Goal: Communication & Community: Answer question/provide support

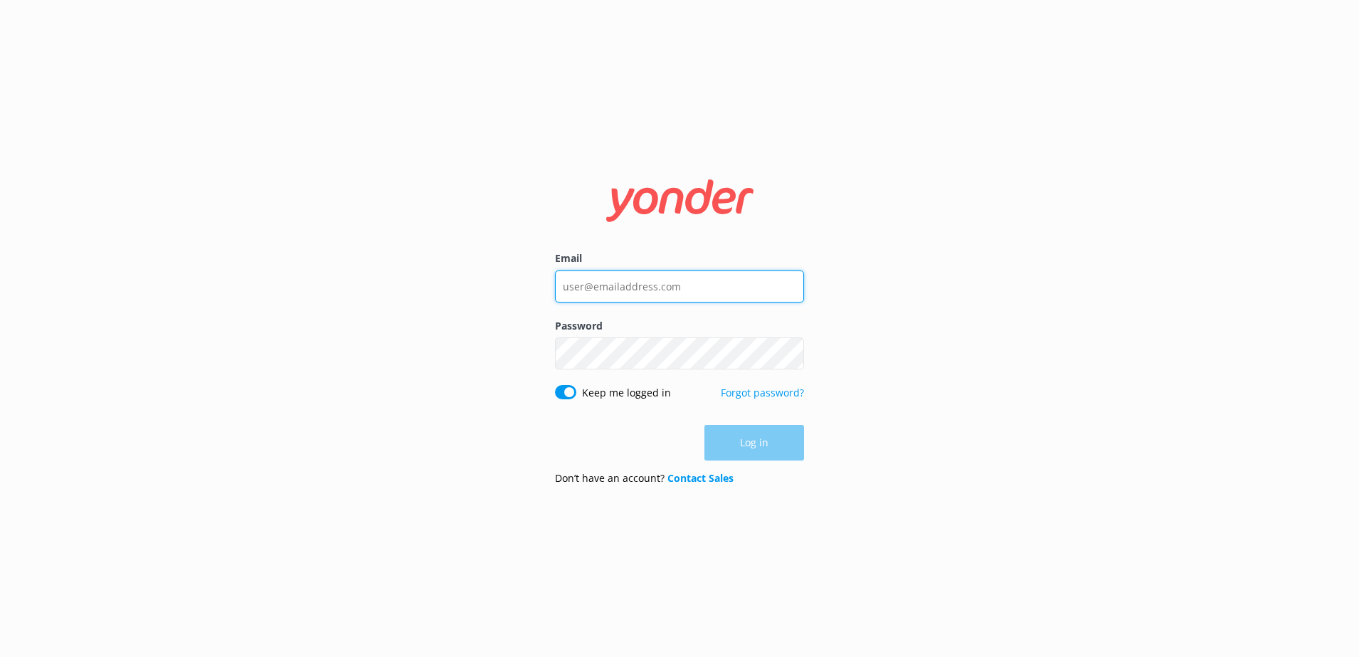
type input "[PERSON_NAME][EMAIL_ADDRESS][PERSON_NAME][DOMAIN_NAME]"
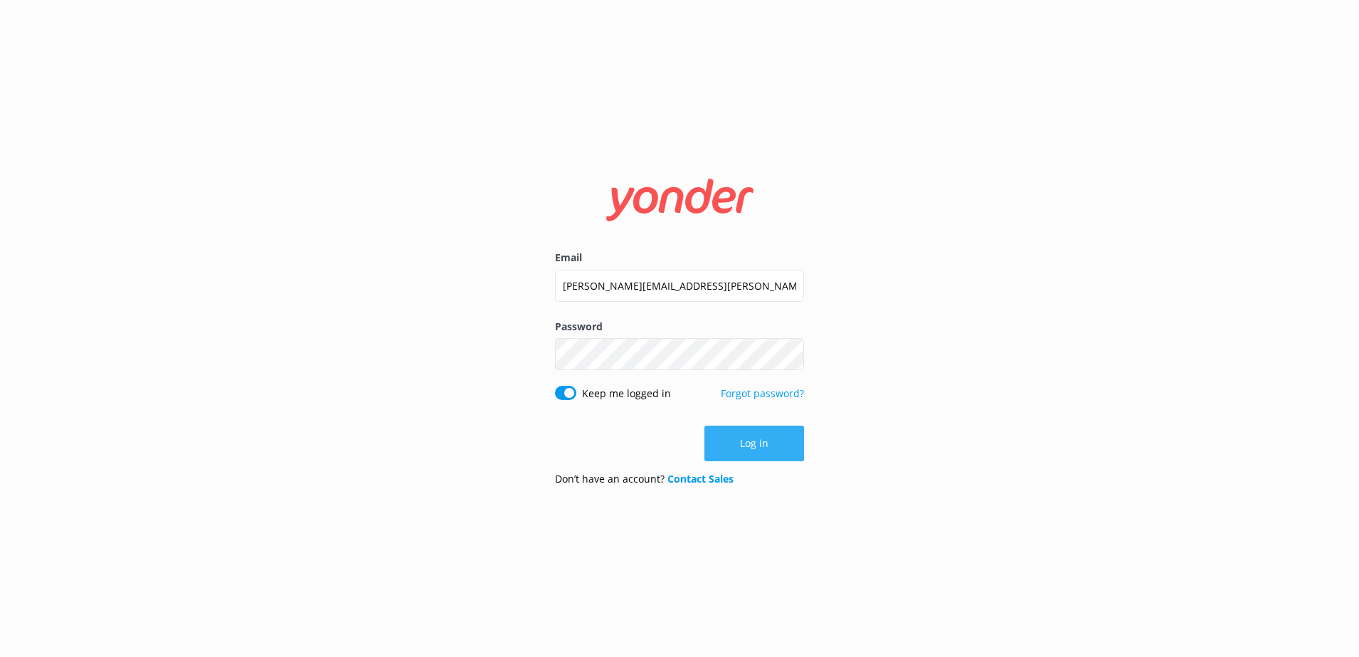
click at [726, 439] on div "Log in" at bounding box center [679, 444] width 249 height 36
click at [769, 443] on button "Log in" at bounding box center [755, 444] width 100 height 36
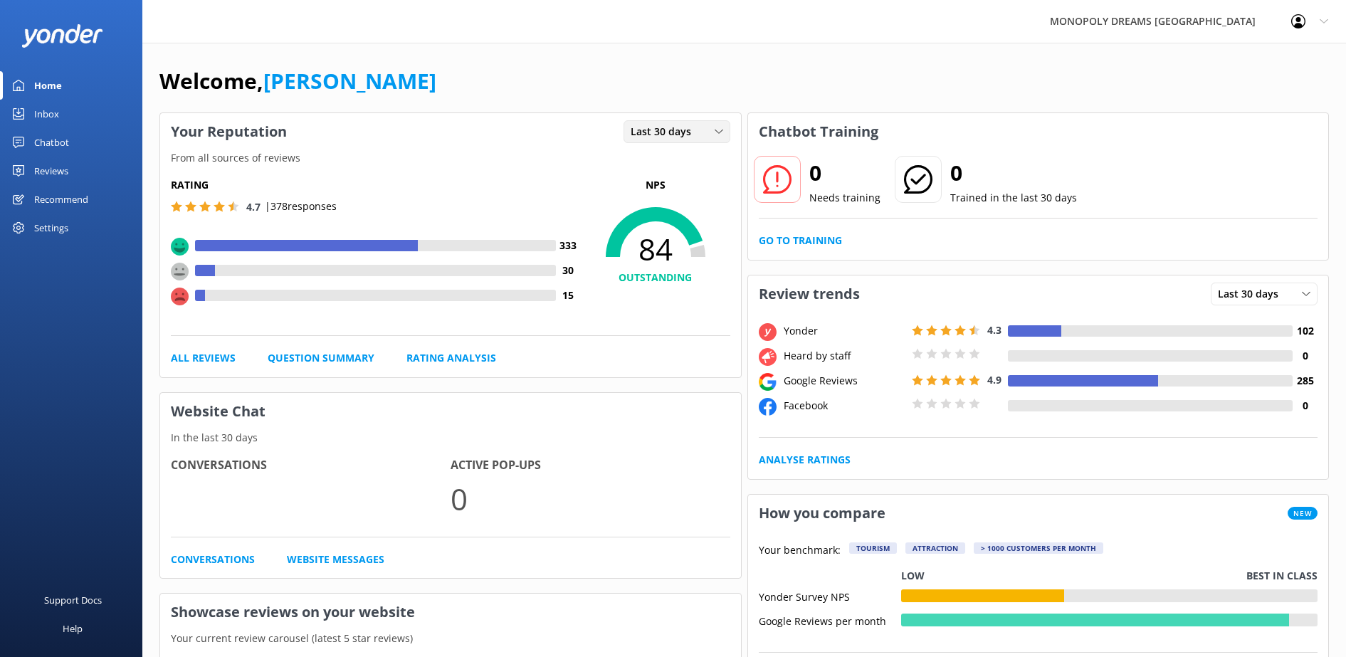
drag, startPoint x: 648, startPoint y: 136, endPoint x: 655, endPoint y: 152, distance: 17.8
click at [648, 136] on span "Last 30 days" at bounding box center [665, 132] width 69 height 16
click at [670, 169] on link "Last 7 days" at bounding box center [687, 161] width 127 height 28
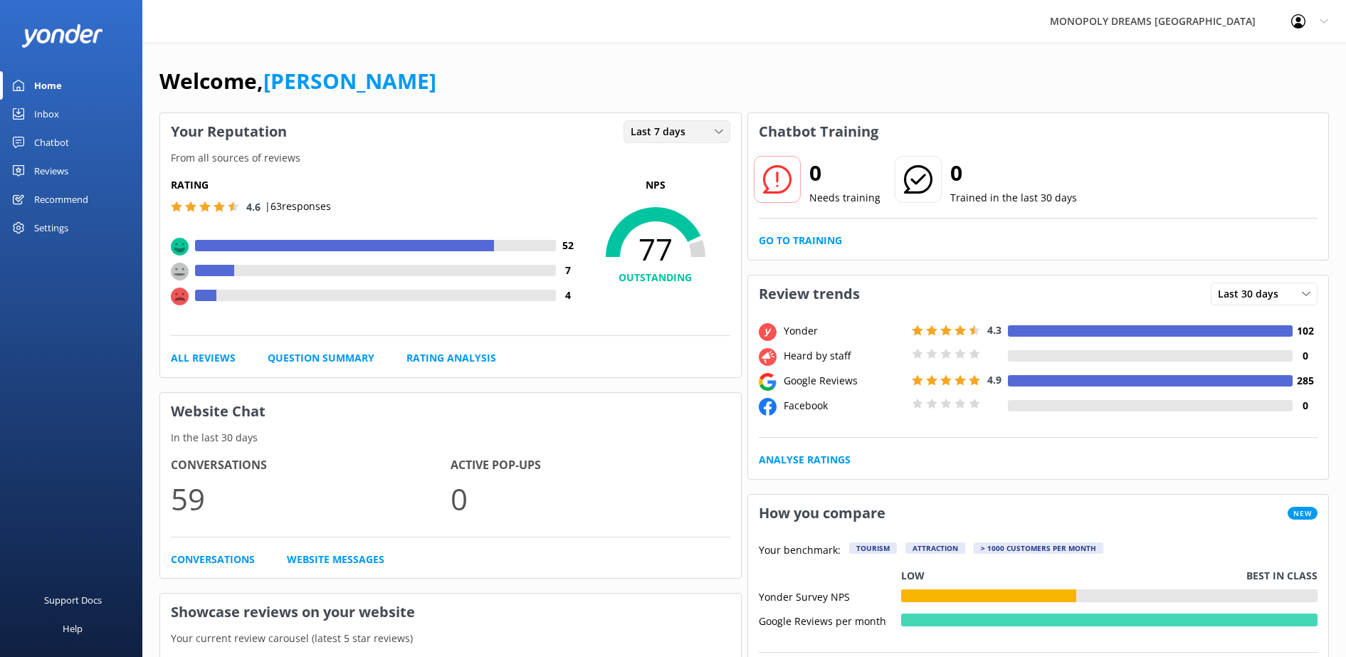
click at [671, 134] on span "Last 7 days" at bounding box center [662, 132] width 63 height 16
click at [673, 194] on div "Last 30 days" at bounding box center [656, 190] width 51 height 14
click at [569, 196] on div "Rating 4.7 | 388 responses" at bounding box center [376, 196] width 410 height 38
click at [70, 164] on link "Reviews" at bounding box center [71, 171] width 142 height 28
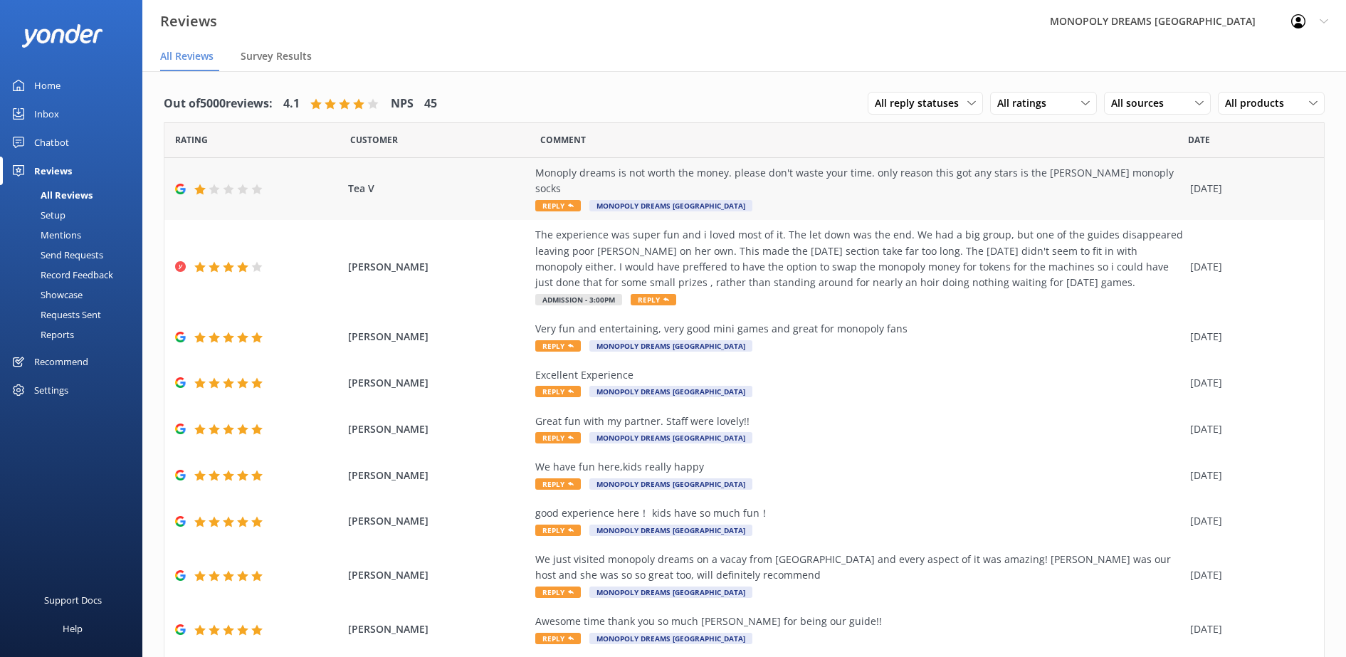
click at [801, 180] on div "Monoply dreams is not worth the money. please don't waste your time. only reaso…" at bounding box center [859, 181] width 648 height 32
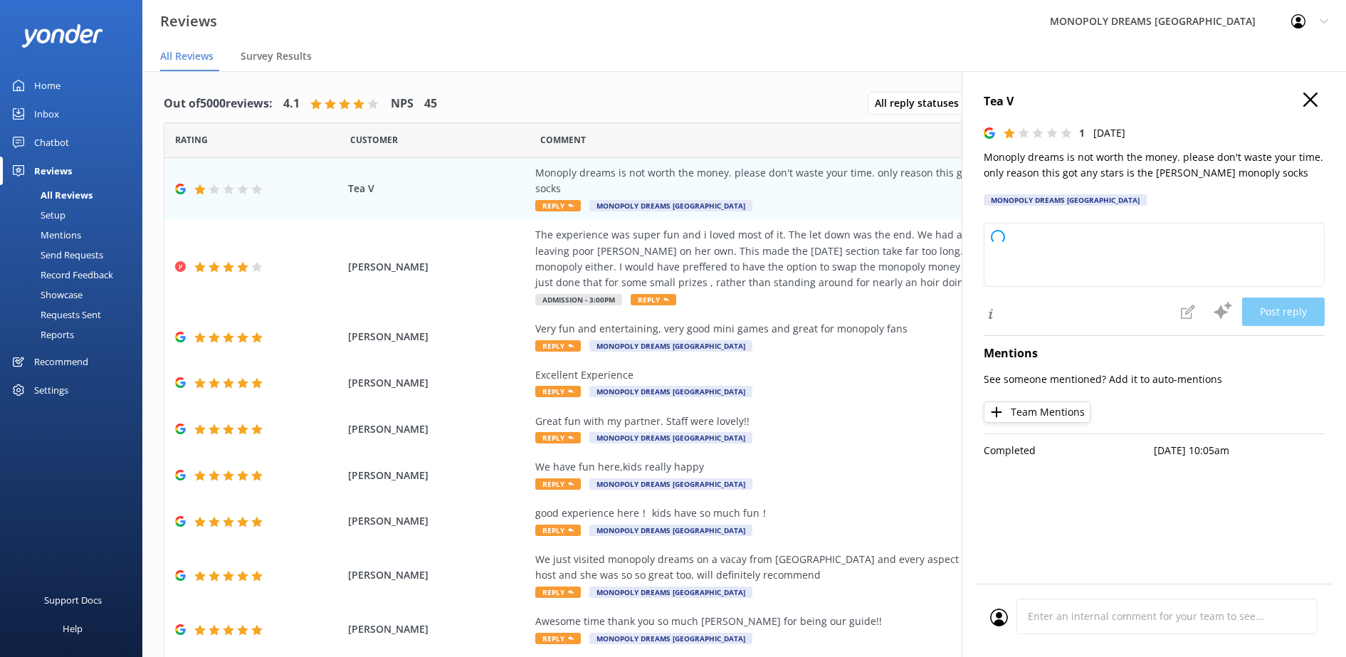
type textarea "Thank you for your feedback. We're sorry to hear that Monopoly Dreams didn't me…"
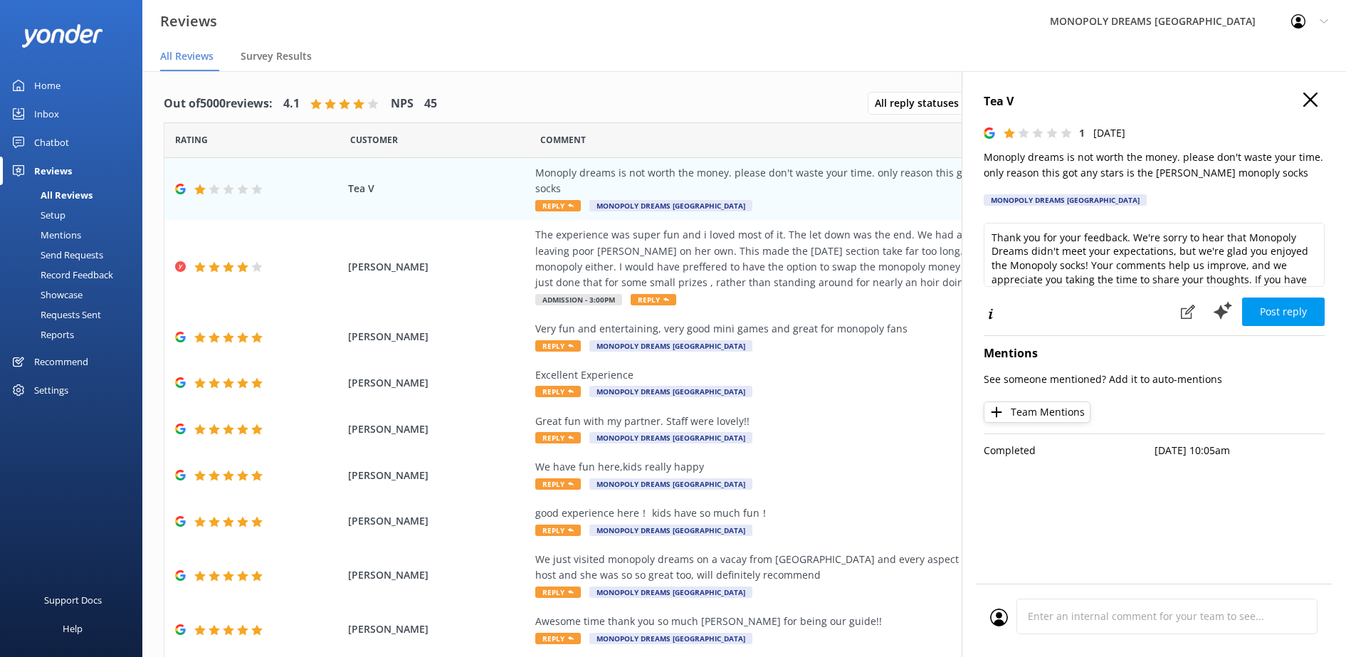
click at [1316, 98] on icon "button" at bounding box center [1310, 100] width 14 height 14
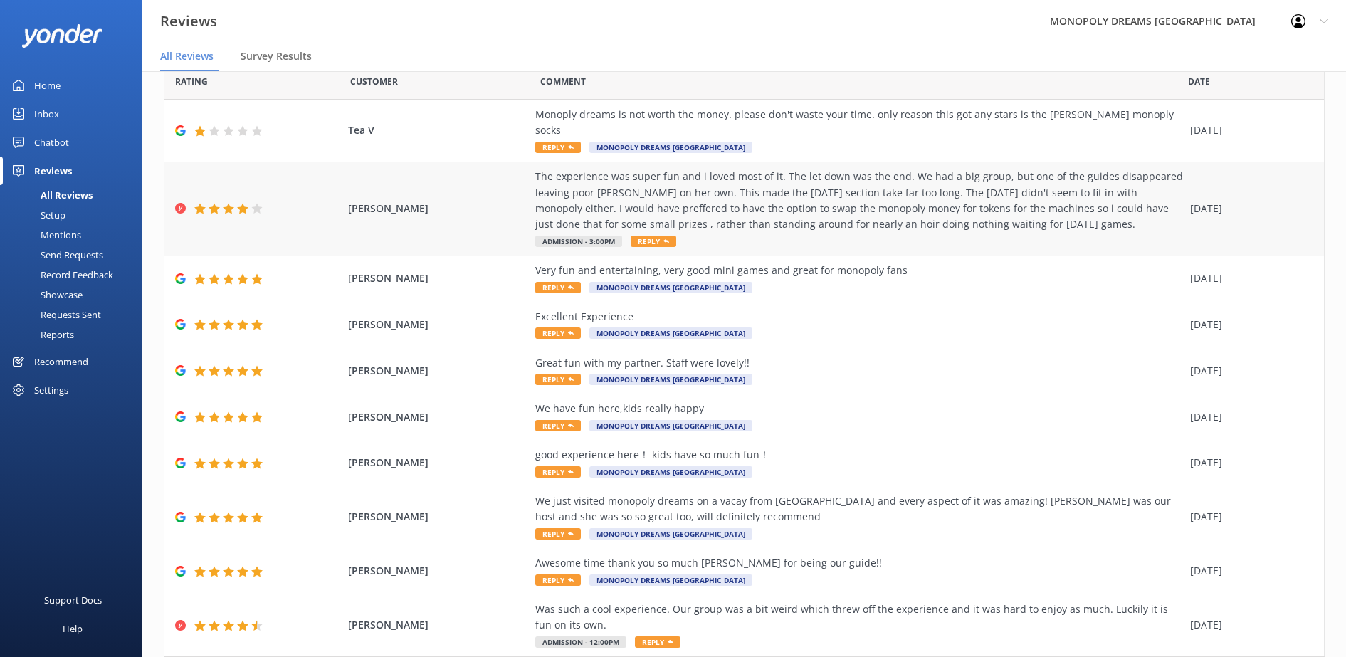
scroll to position [89, 0]
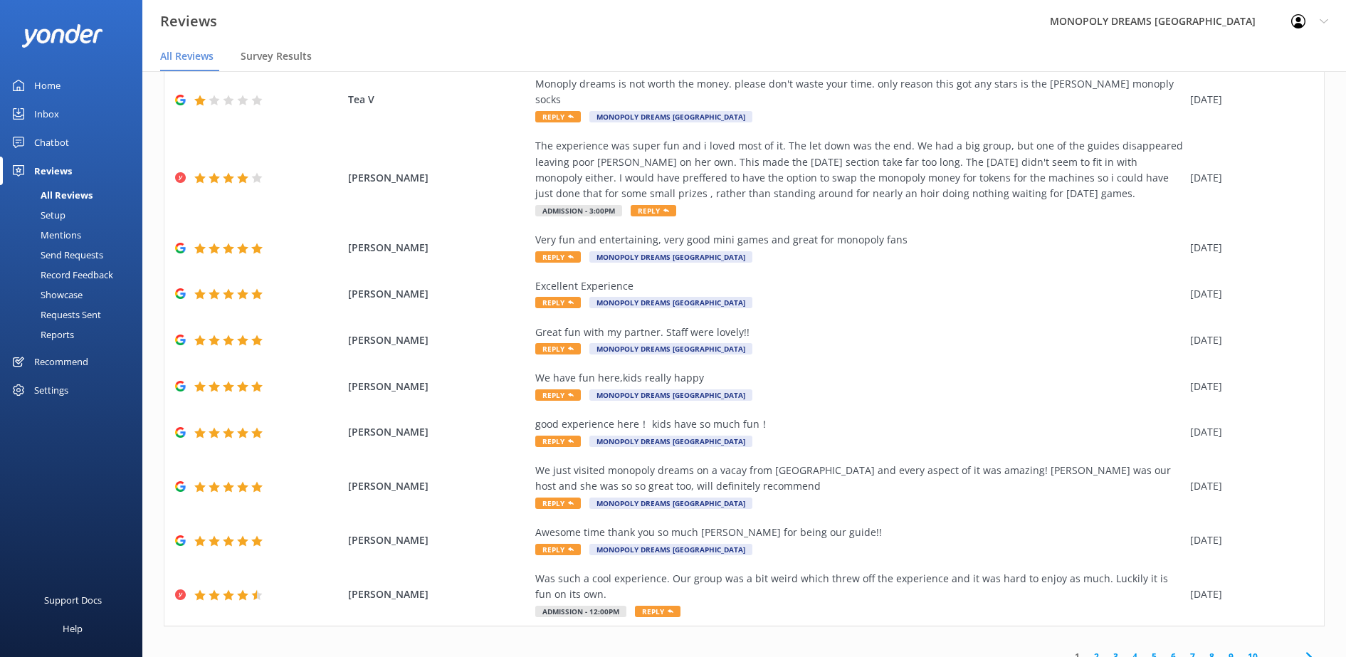
click at [1087, 650] on link "2" at bounding box center [1096, 657] width 19 height 14
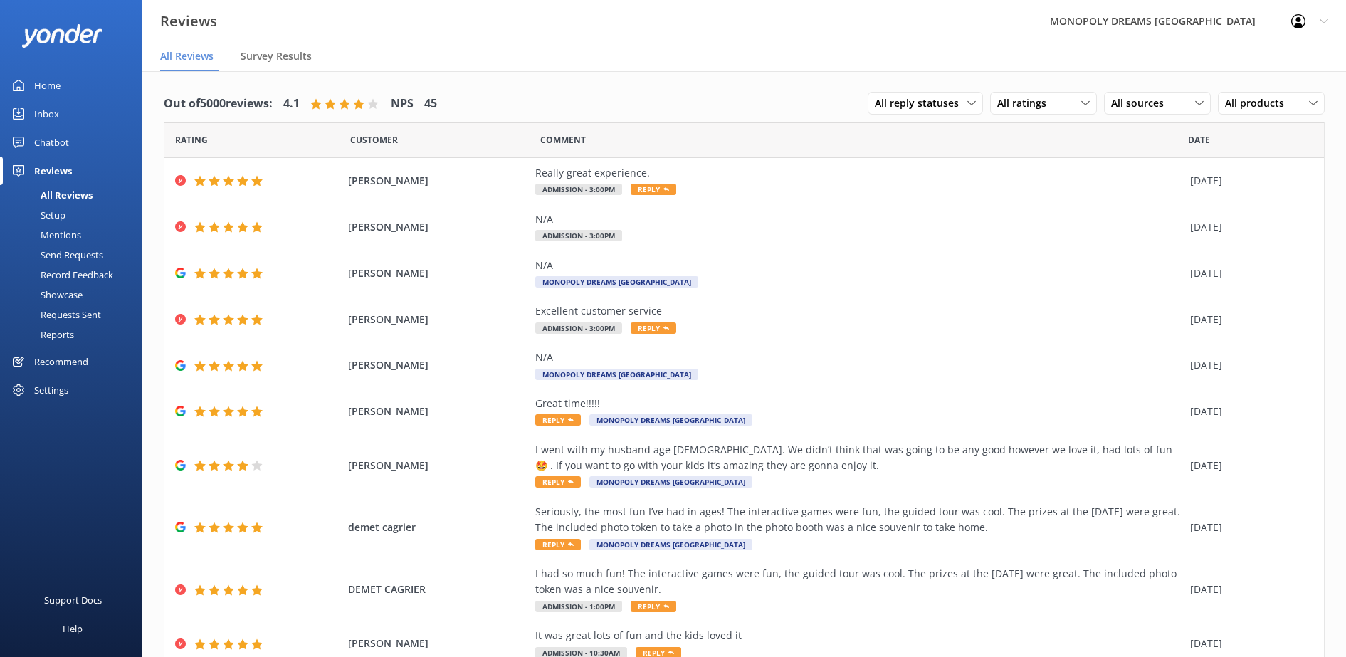
click at [40, 79] on div "Home" at bounding box center [47, 85] width 26 height 28
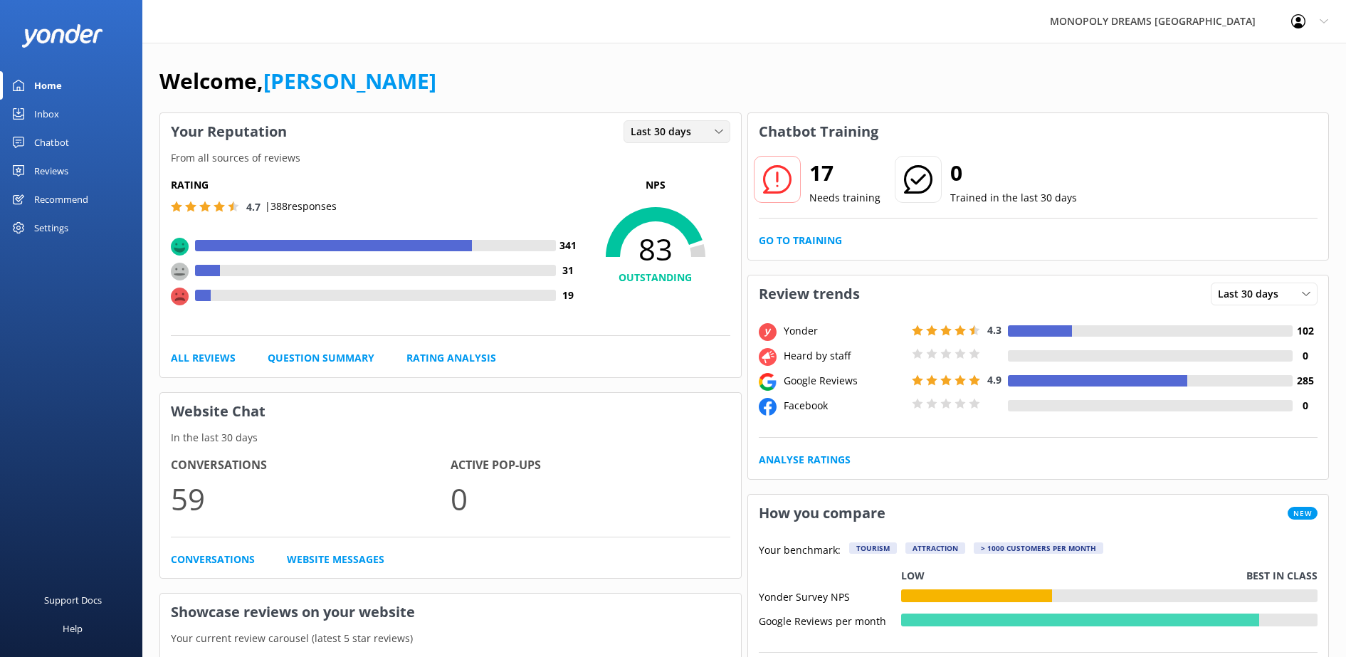
click at [648, 135] on span "Last 30 days" at bounding box center [665, 132] width 69 height 16
click at [670, 164] on div "Last 7 days" at bounding box center [654, 161] width 46 height 14
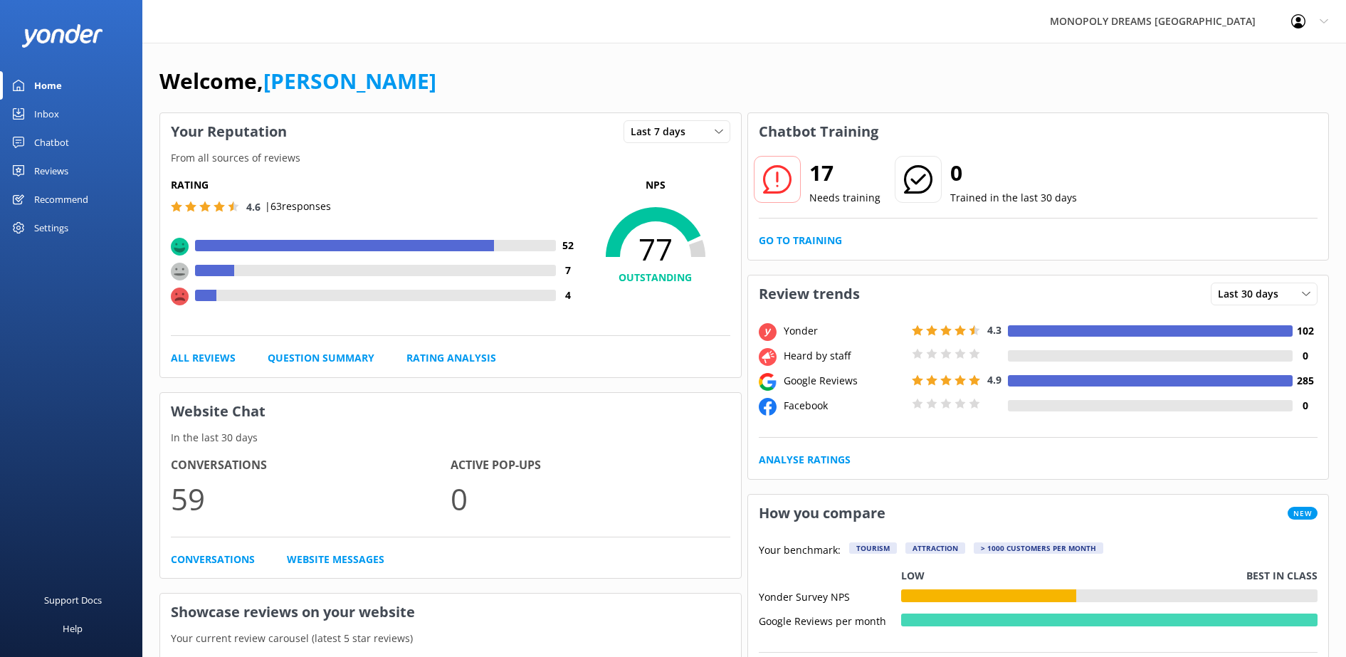
click at [62, 168] on div "Reviews" at bounding box center [51, 171] width 34 height 28
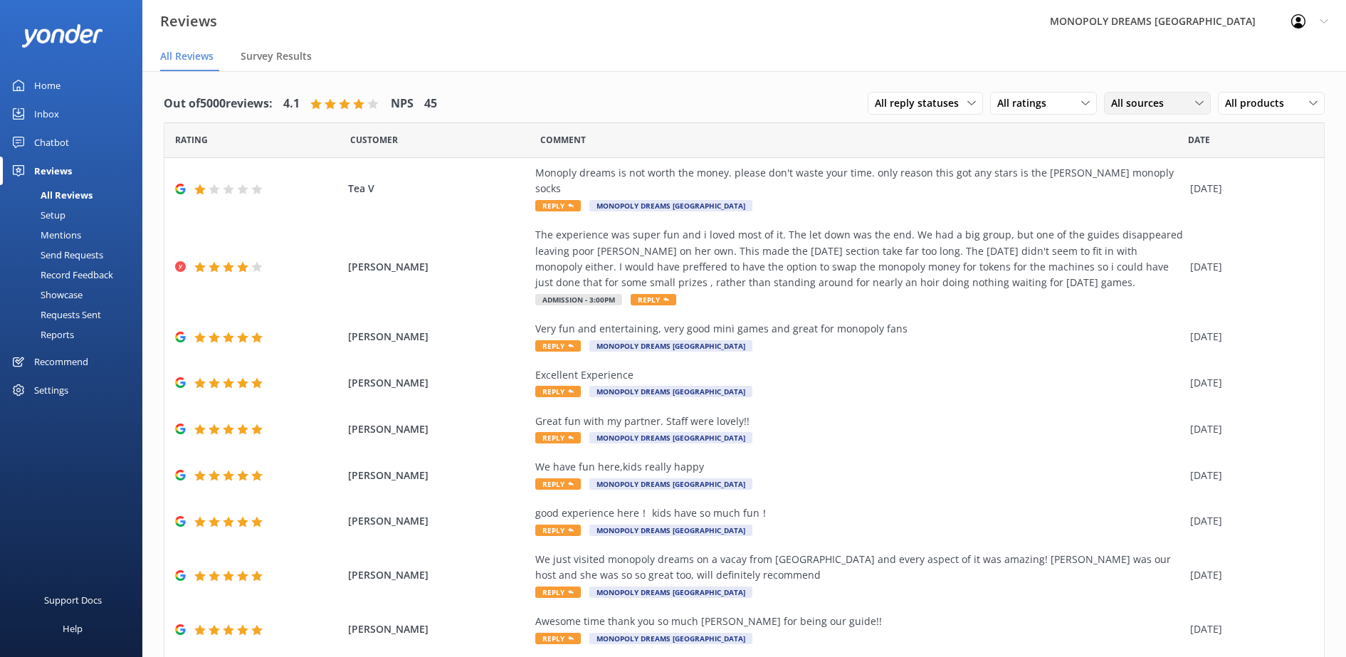
click at [1134, 110] on span "All sources" at bounding box center [1141, 103] width 61 height 16
click at [1153, 155] on div "Yonder survey" at bounding box center [1164, 161] width 80 height 14
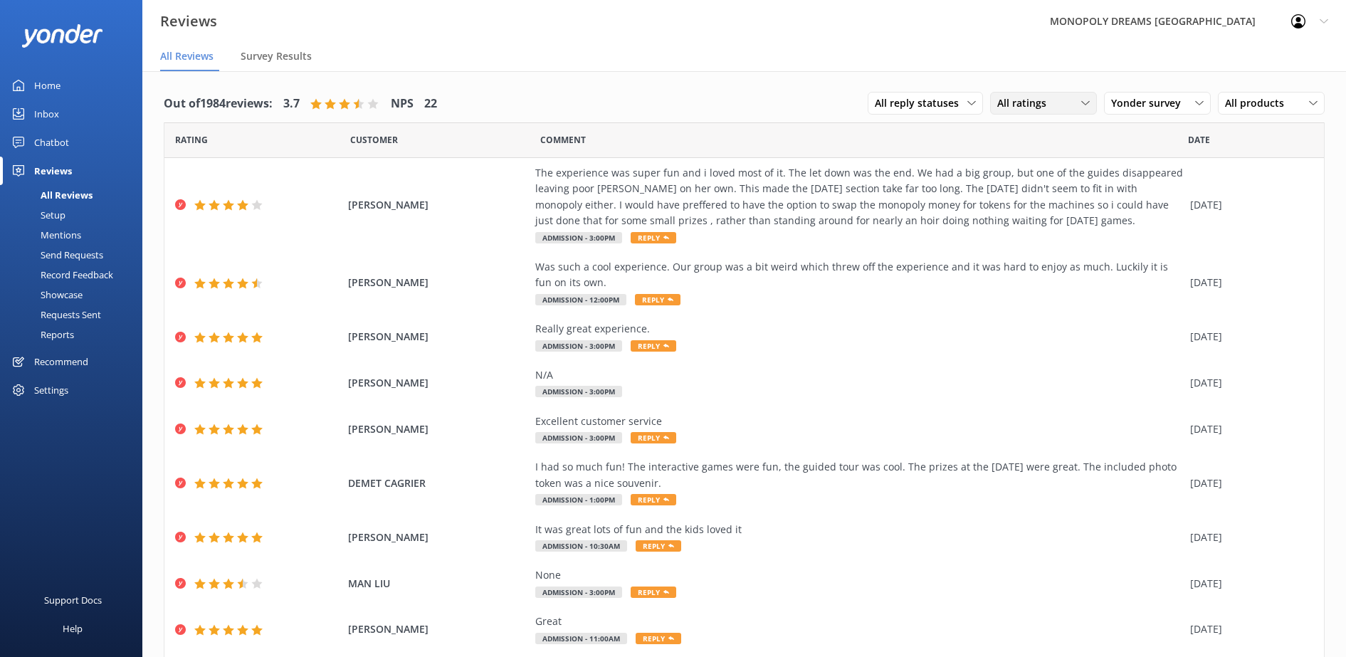
click at [997, 108] on span "All ratings" at bounding box center [1026, 103] width 58 height 16
click at [1022, 218] on div "Detractors" at bounding box center [1043, 219] width 65 height 14
